Goal: Information Seeking & Learning: Learn about a topic

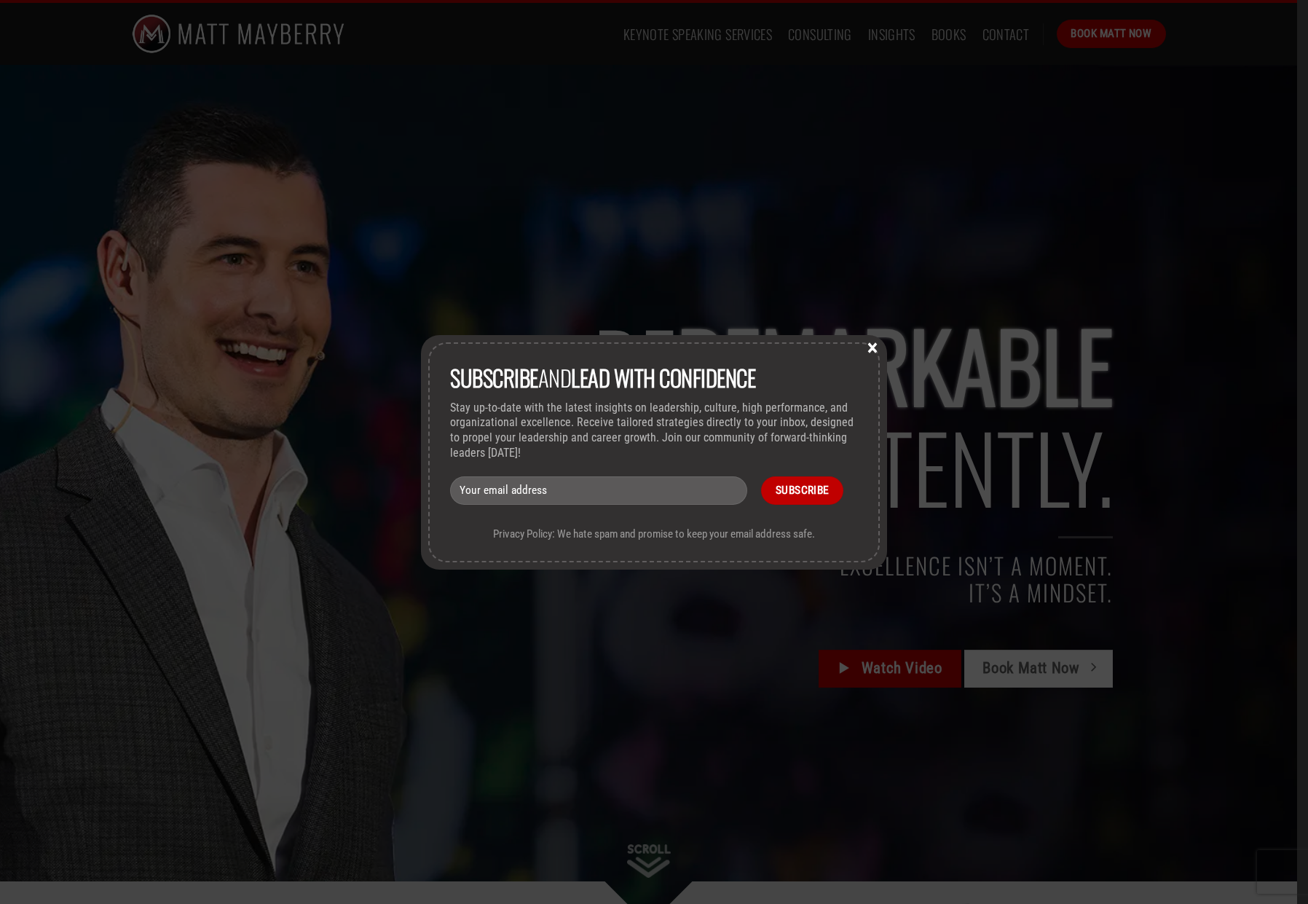
click at [871, 349] on button "×" at bounding box center [873, 346] width 22 height 13
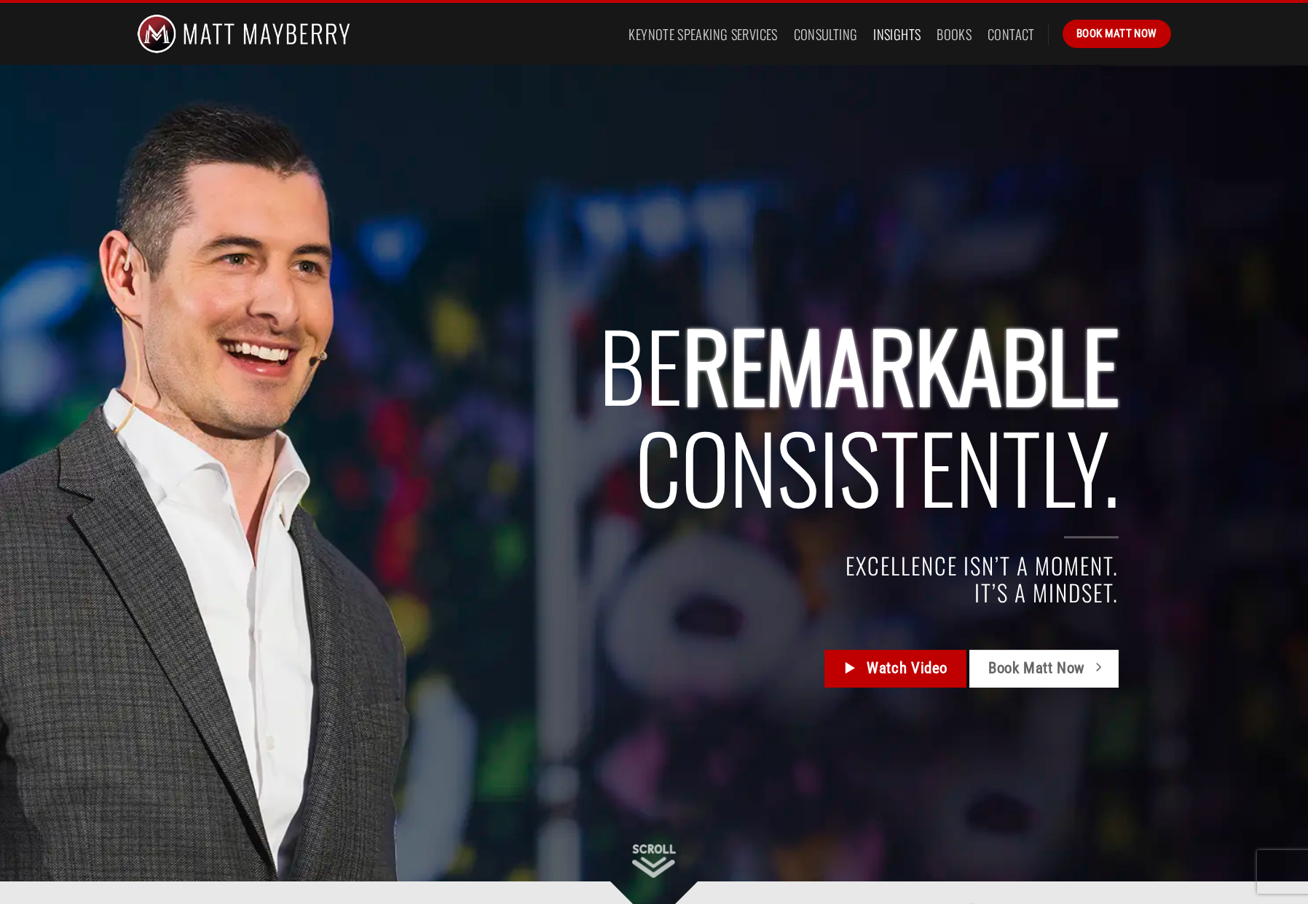
click at [892, 34] on link "Insights" at bounding box center [897, 34] width 47 height 26
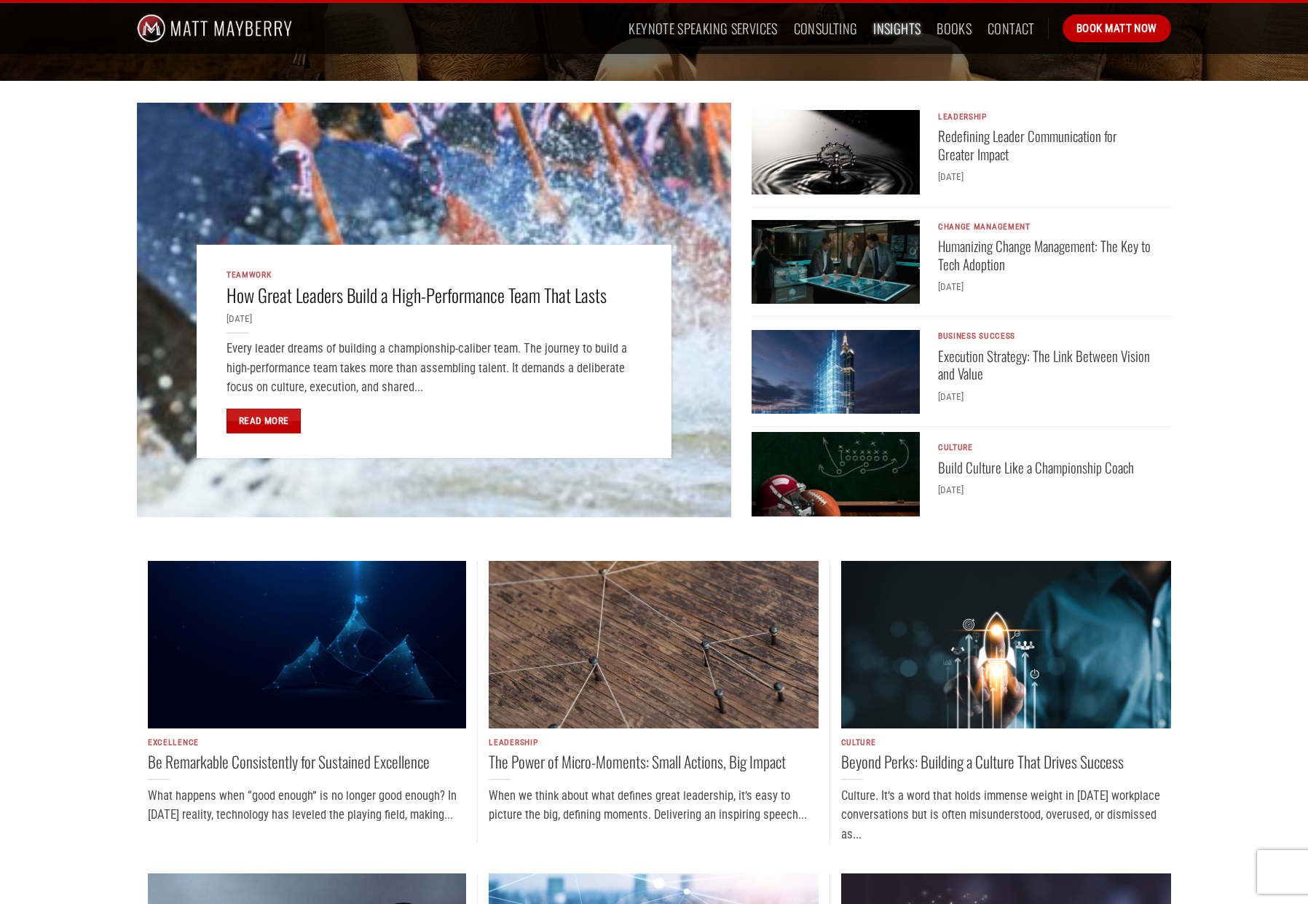
scroll to position [372, 0]
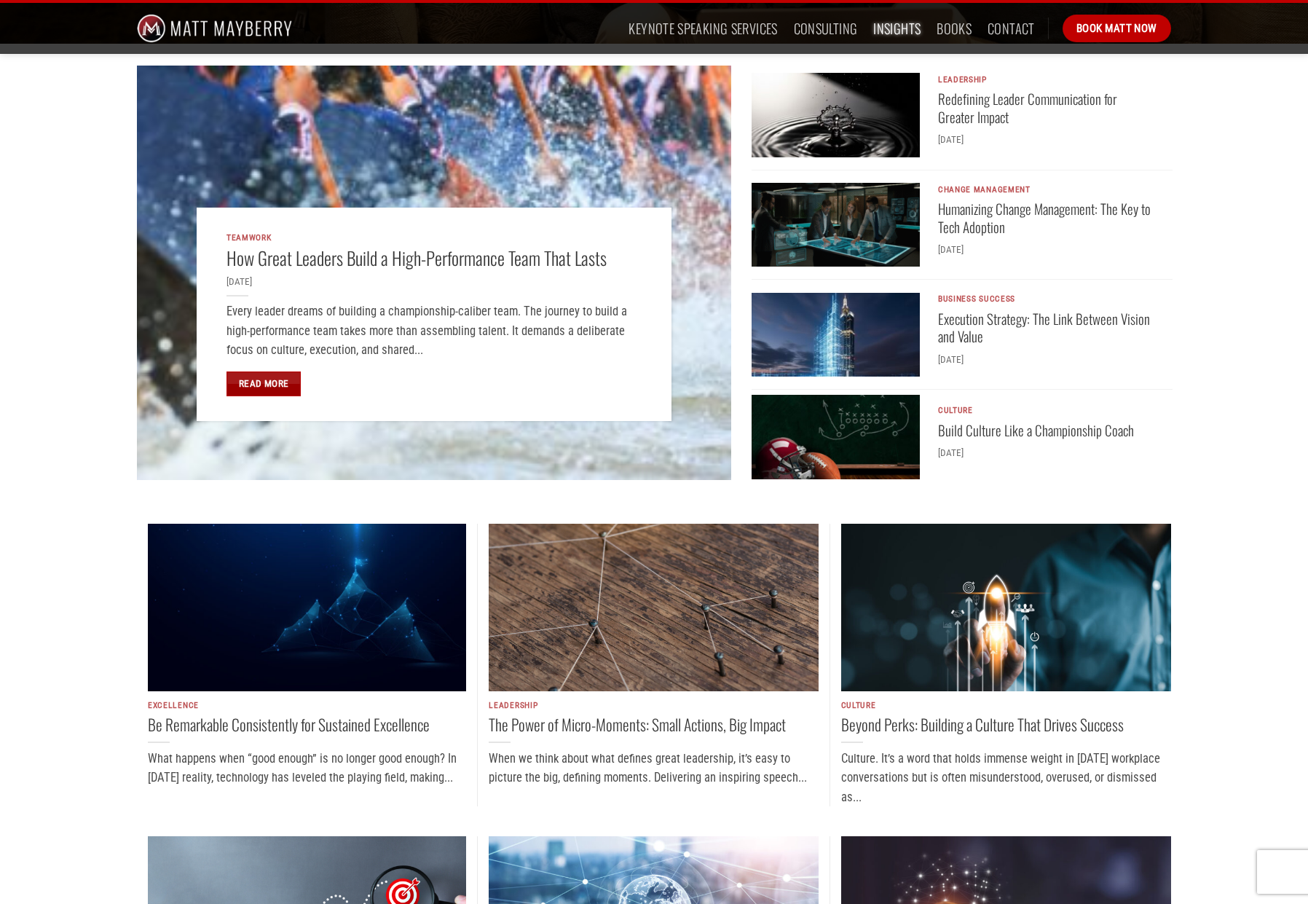
click at [259, 381] on link "Read More" at bounding box center [264, 384] width 74 height 25
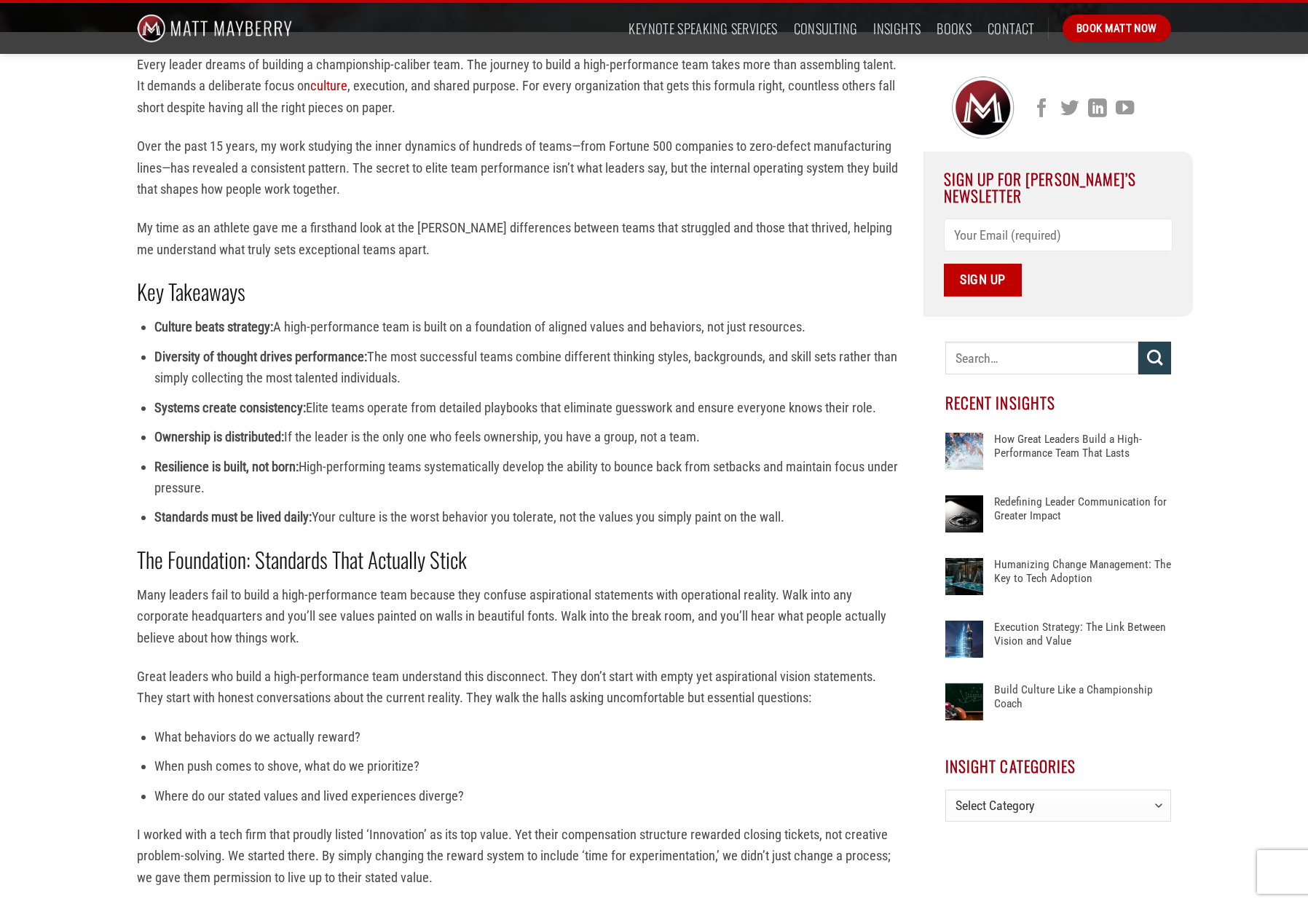
scroll to position [579, 0]
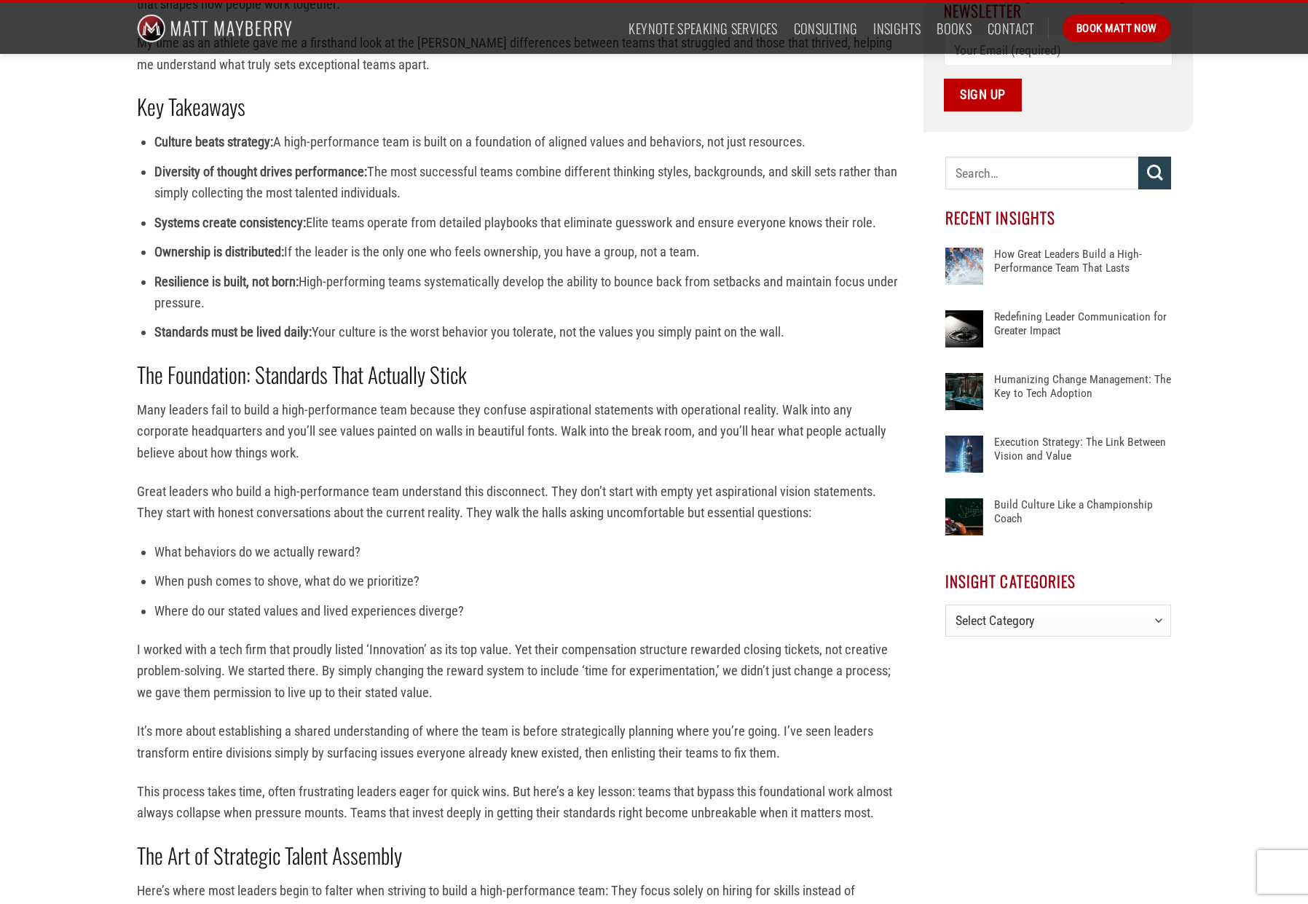
click at [962, 313] on div at bounding box center [965, 329] width 38 height 38
click at [1042, 310] on link "Redefining Leader Communication for Greater Impact" at bounding box center [1082, 332] width 177 height 44
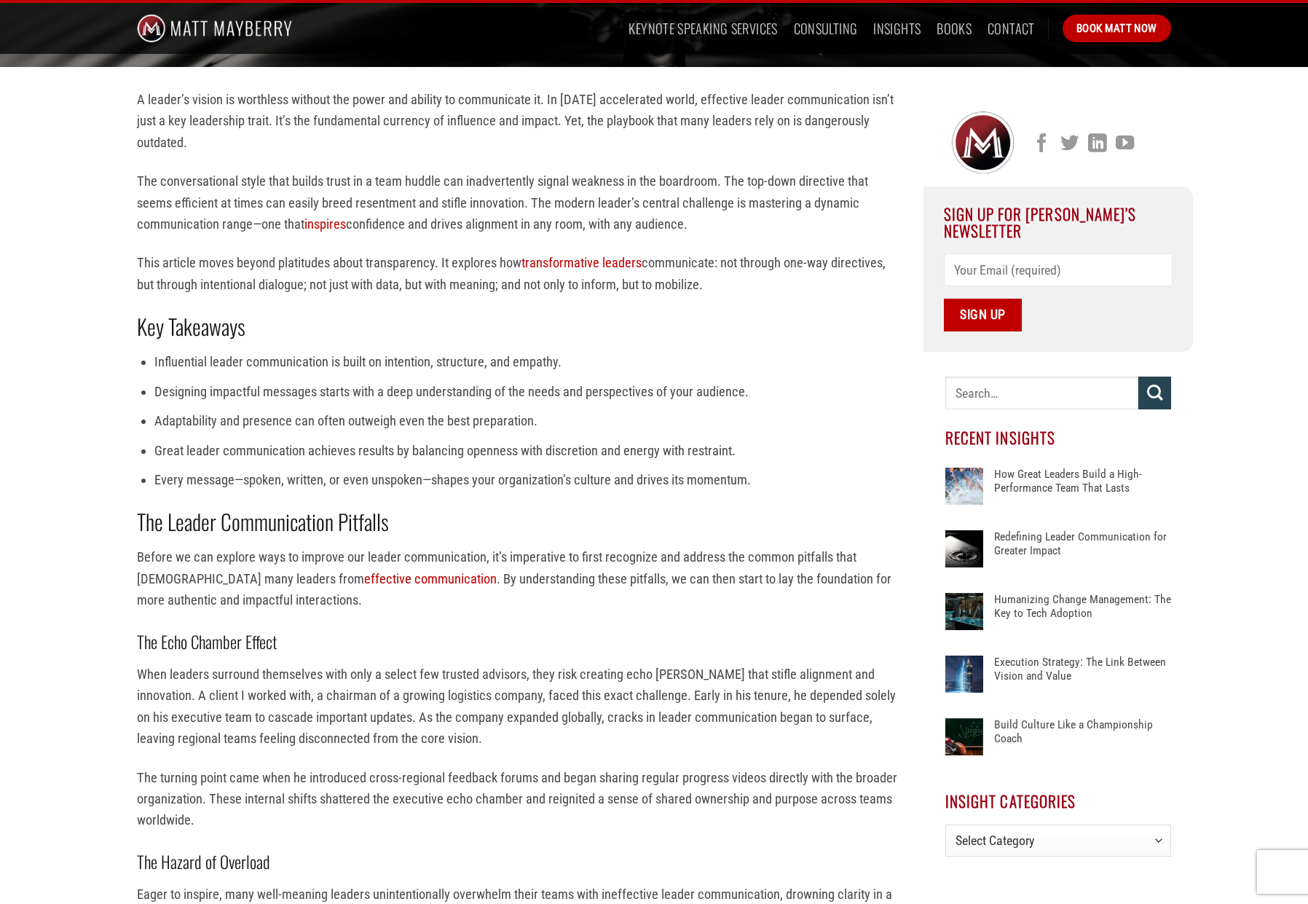
scroll to position [595, 0]
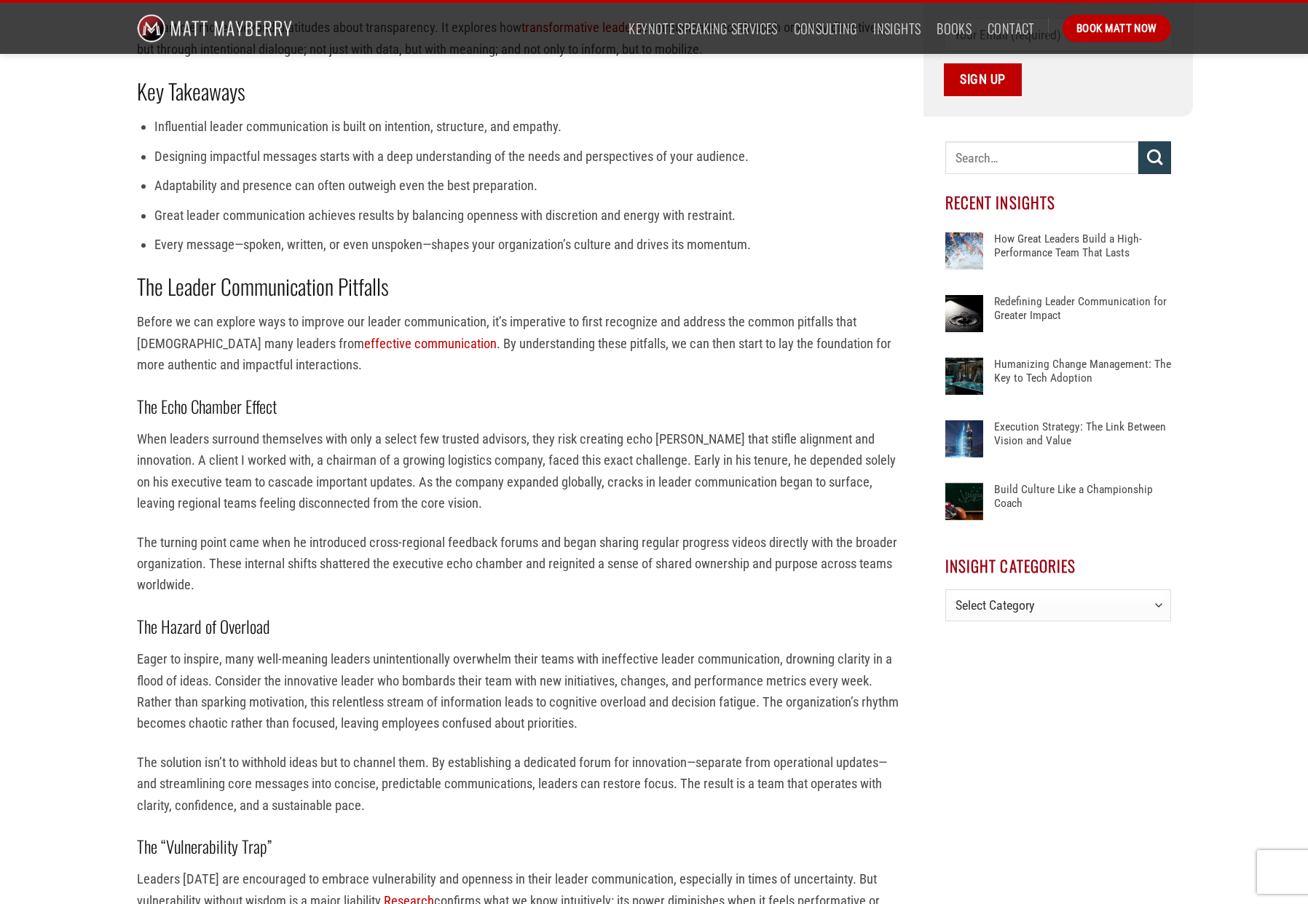
click at [1031, 483] on link "Build Culture Like a Championship Coach" at bounding box center [1082, 505] width 177 height 44
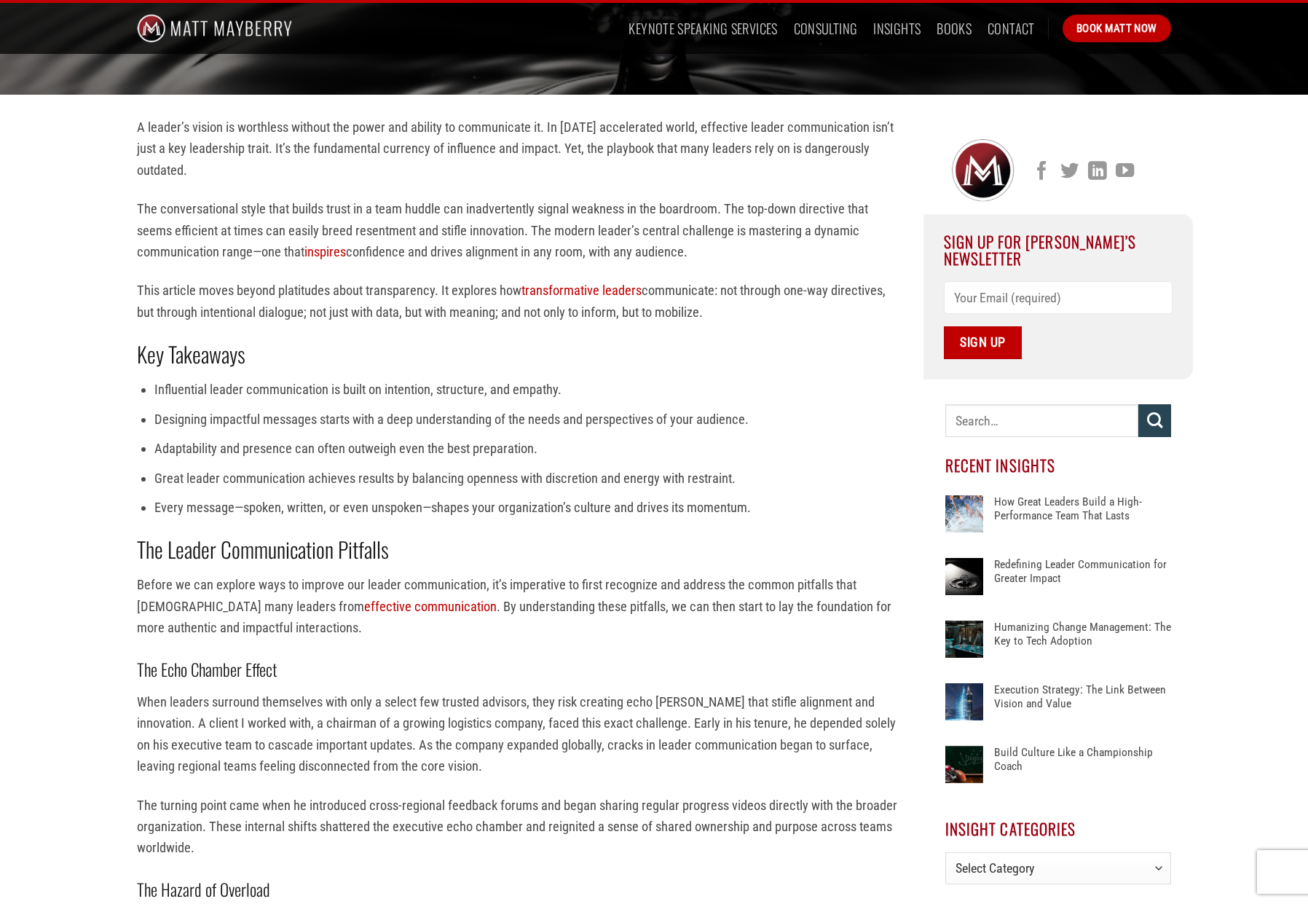
scroll to position [0, 0]
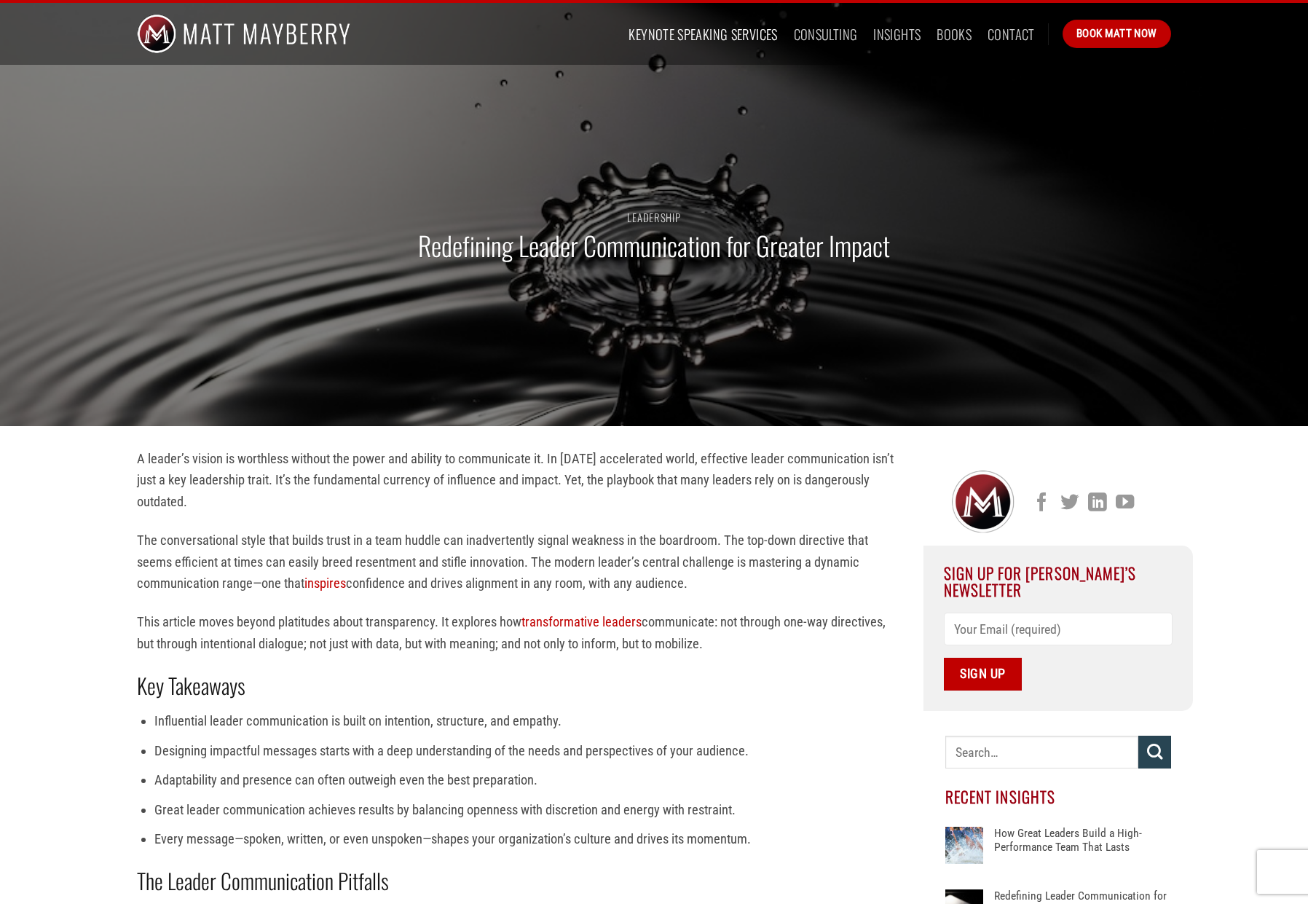
click at [679, 35] on link "Keynote Speaking Services" at bounding box center [703, 34] width 149 height 26
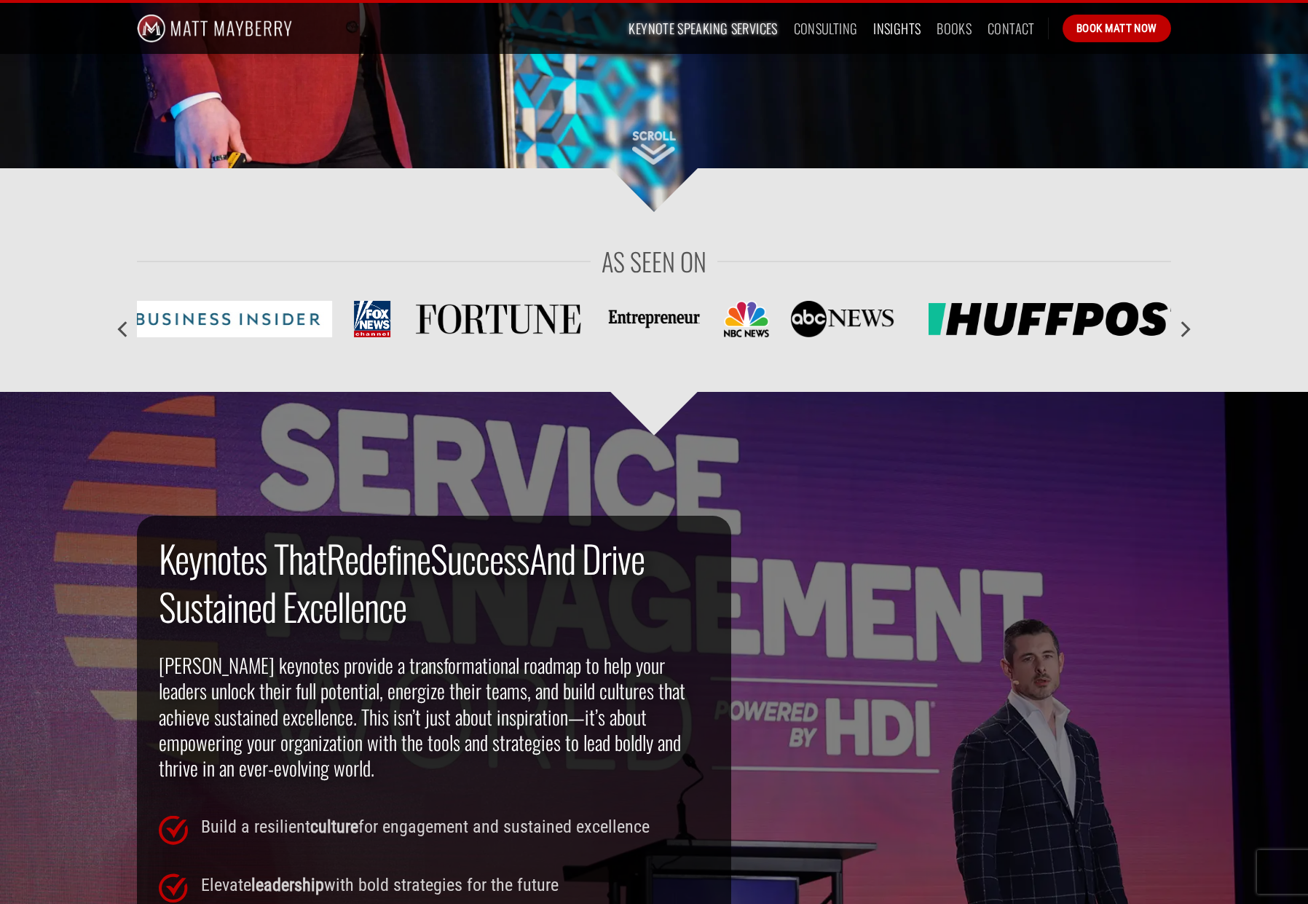
scroll to position [495, 0]
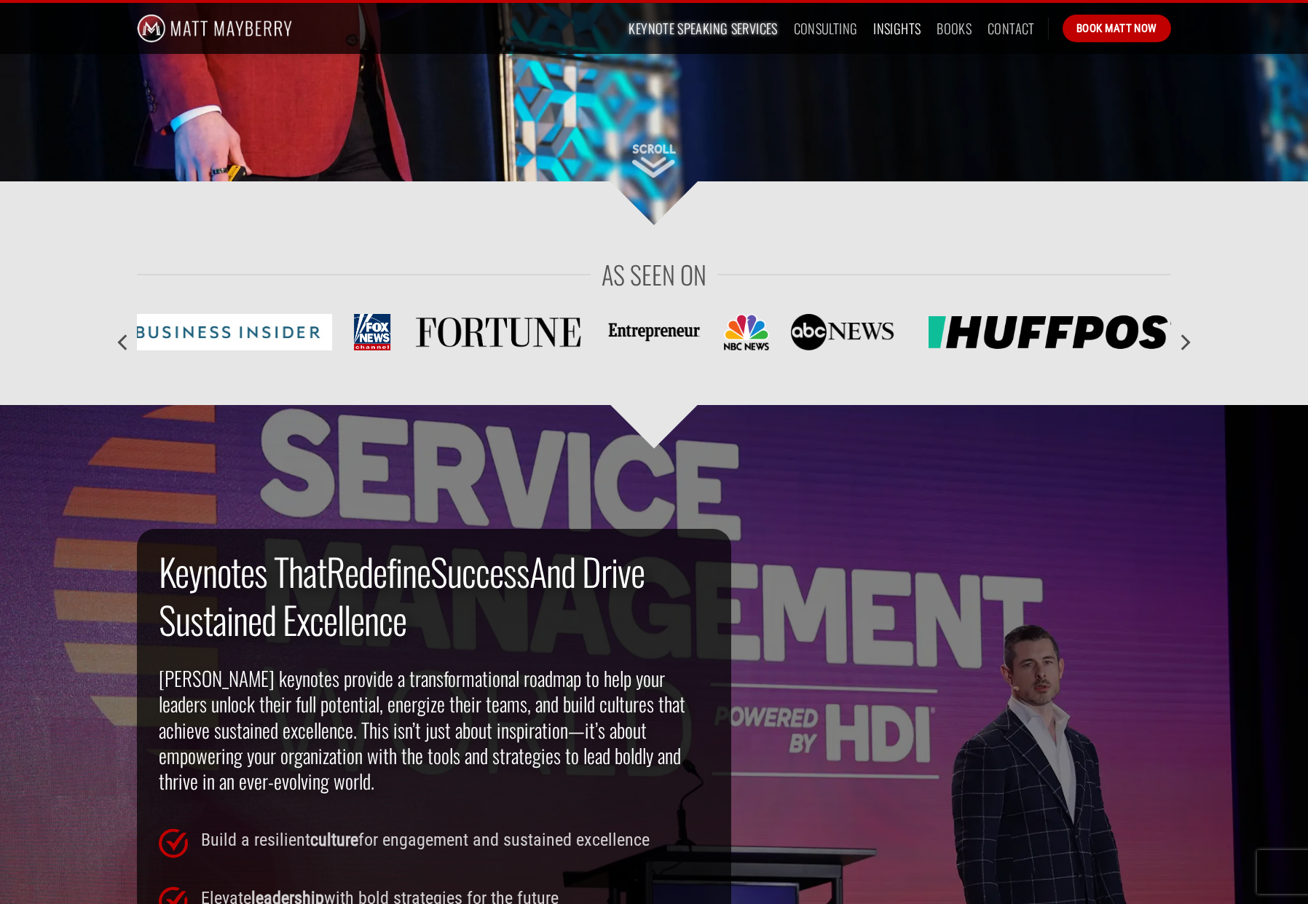
click at [887, 30] on link "Insights" at bounding box center [897, 28] width 47 height 26
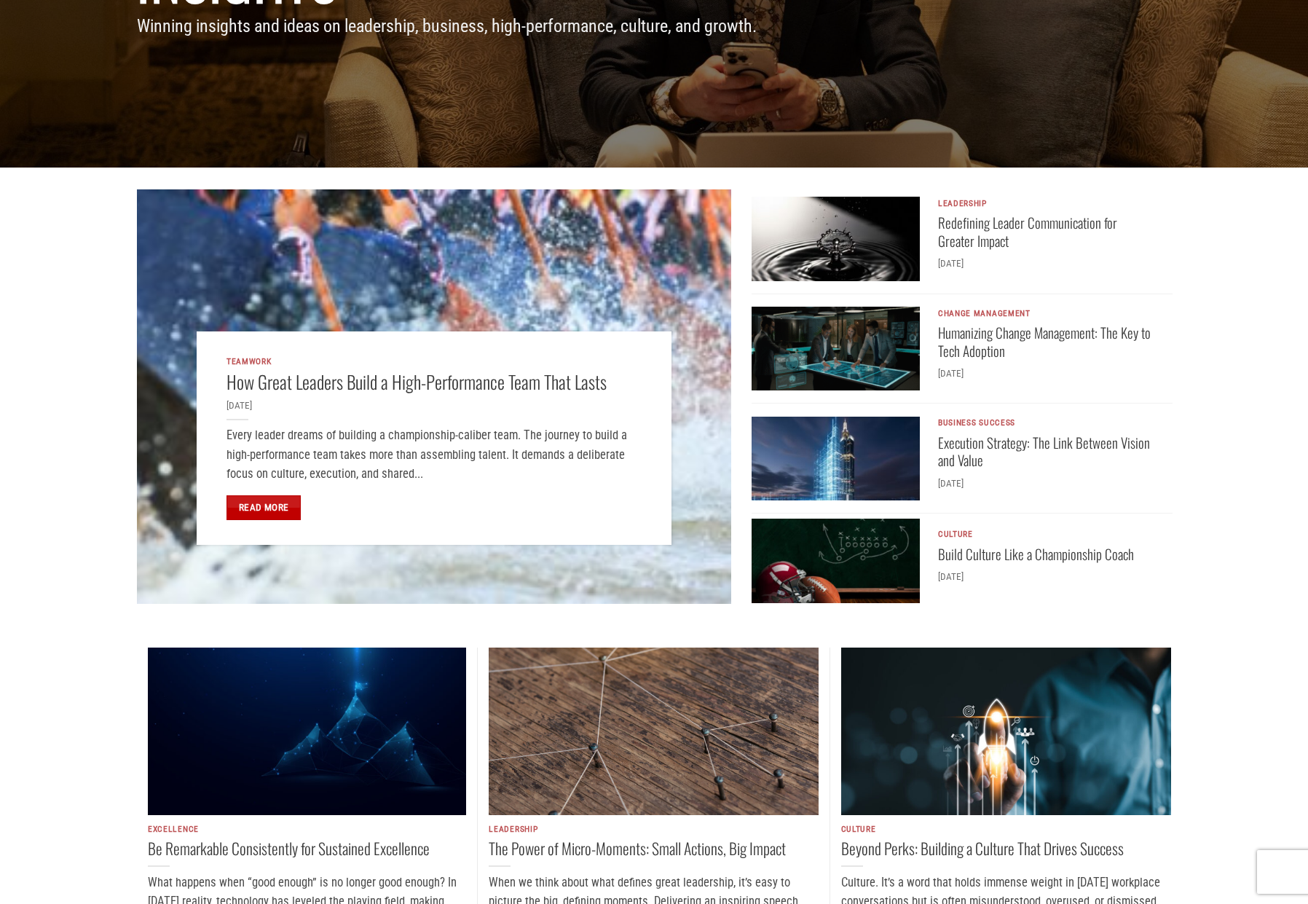
scroll to position [372, 0]
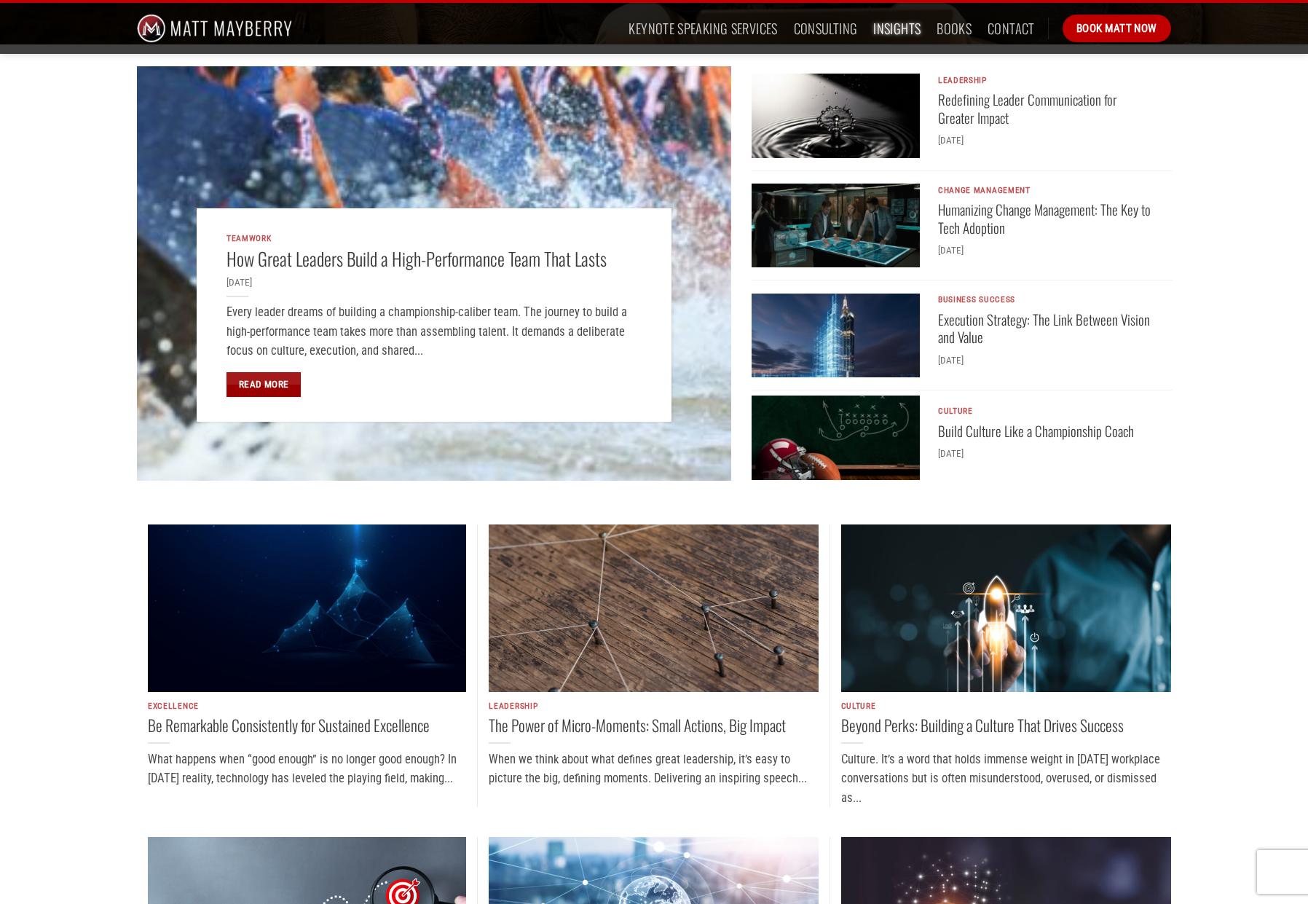
click at [278, 383] on link "Read More" at bounding box center [264, 384] width 74 height 25
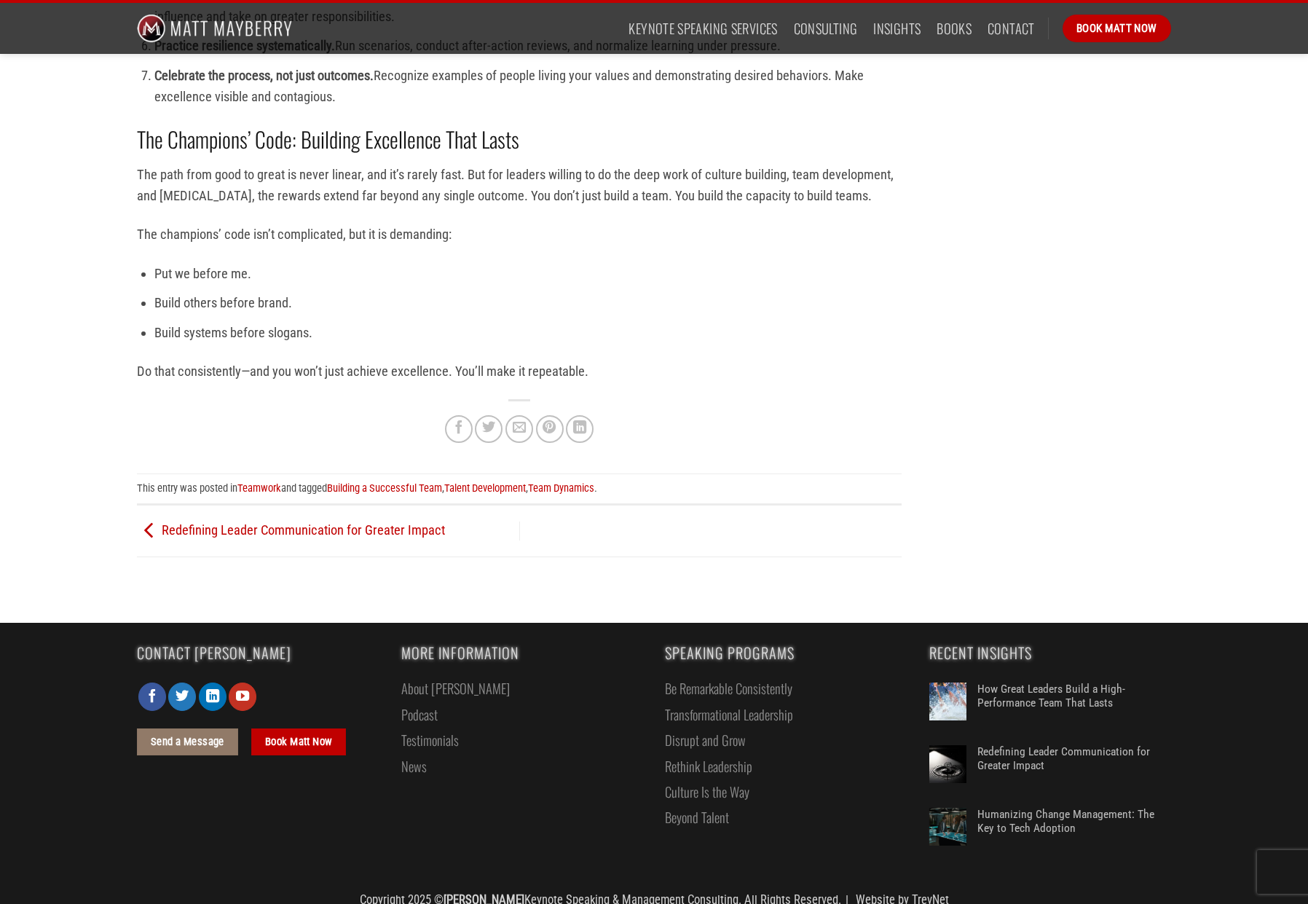
scroll to position [4003, 0]
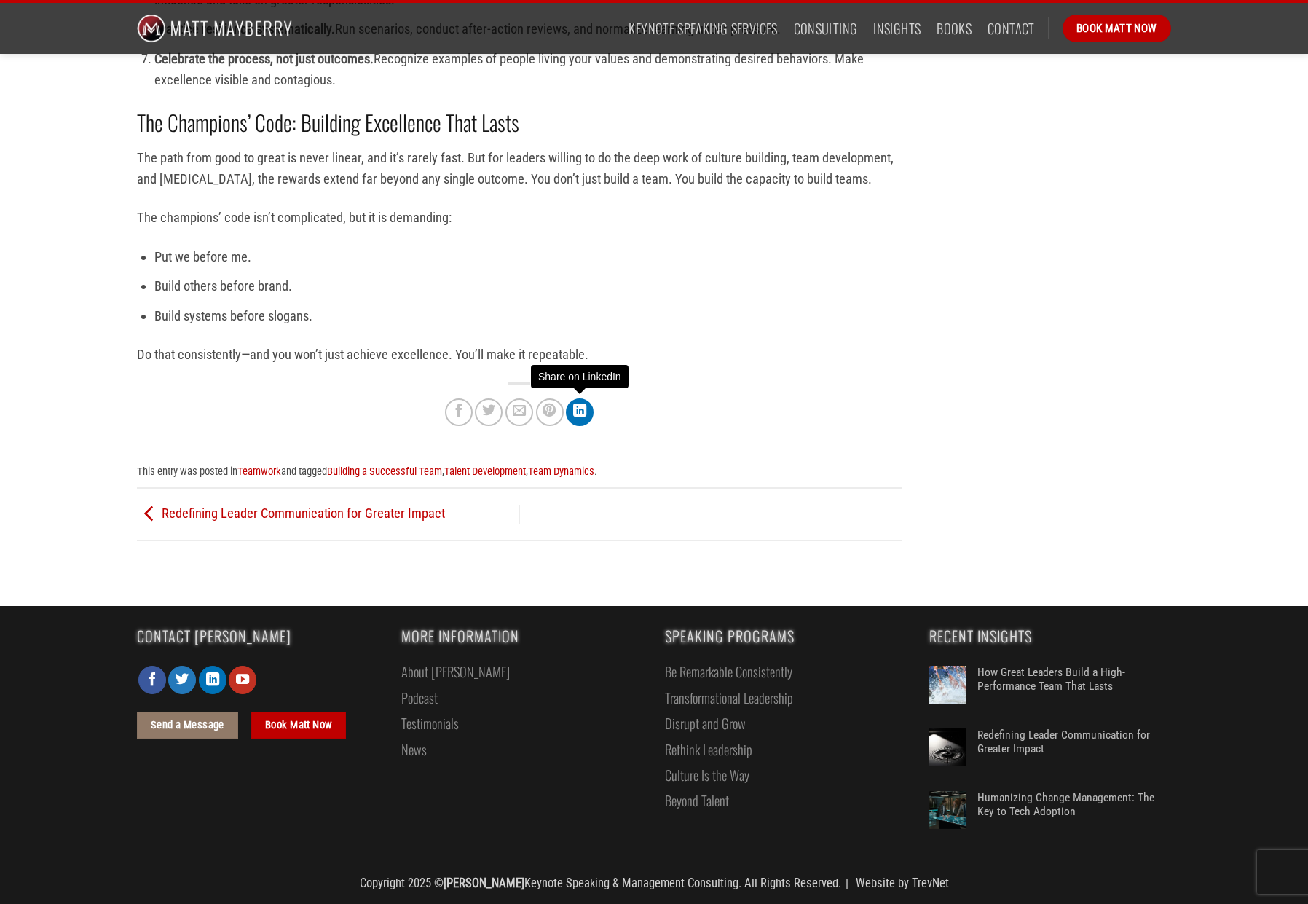
click at [584, 408] on icon "Share on LinkedIn" at bounding box center [579, 411] width 13 height 16
